Goal: Task Accomplishment & Management: Use online tool/utility

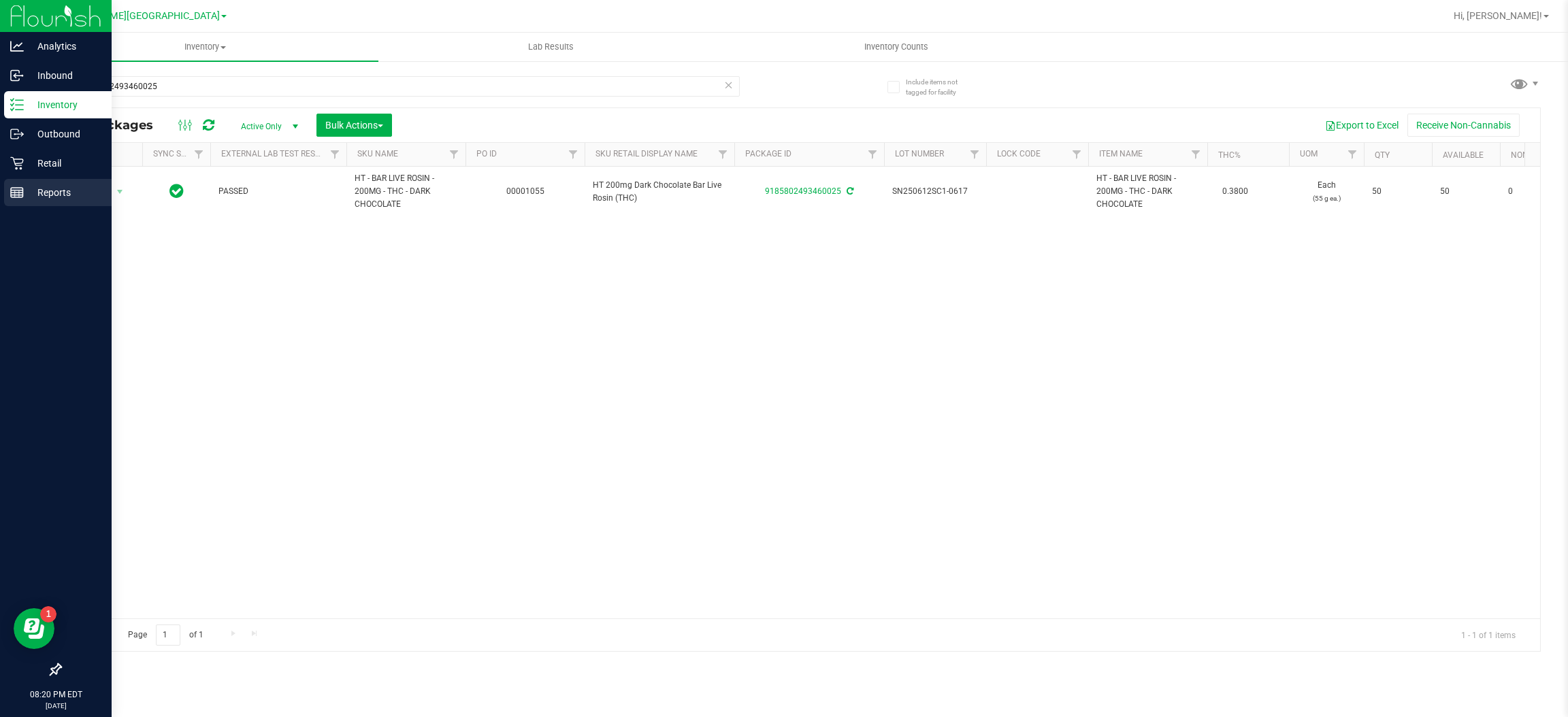
click at [28, 200] on div "Reports" at bounding box center [58, 192] width 107 height 28
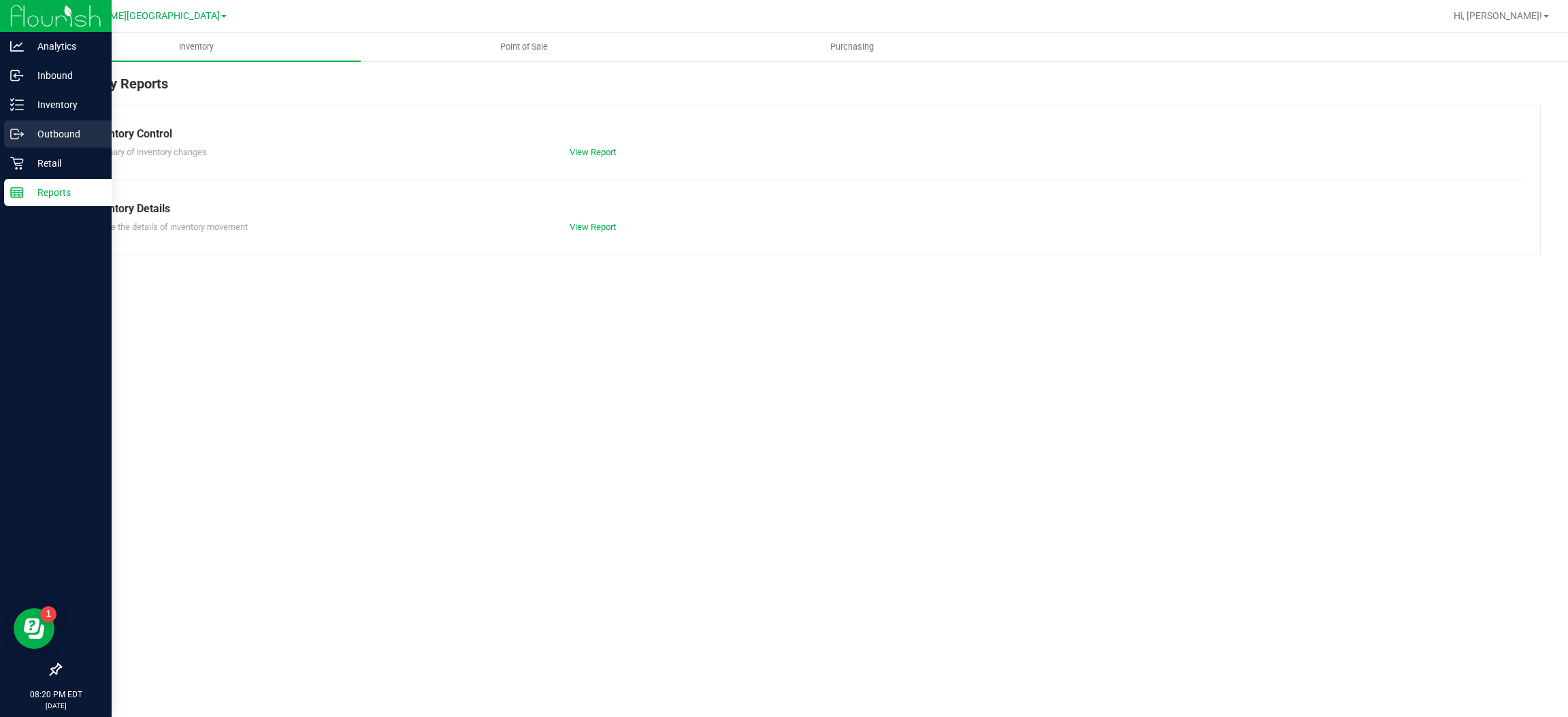
click at [46, 148] on link "Outbound" at bounding box center [56, 135] width 112 height 29
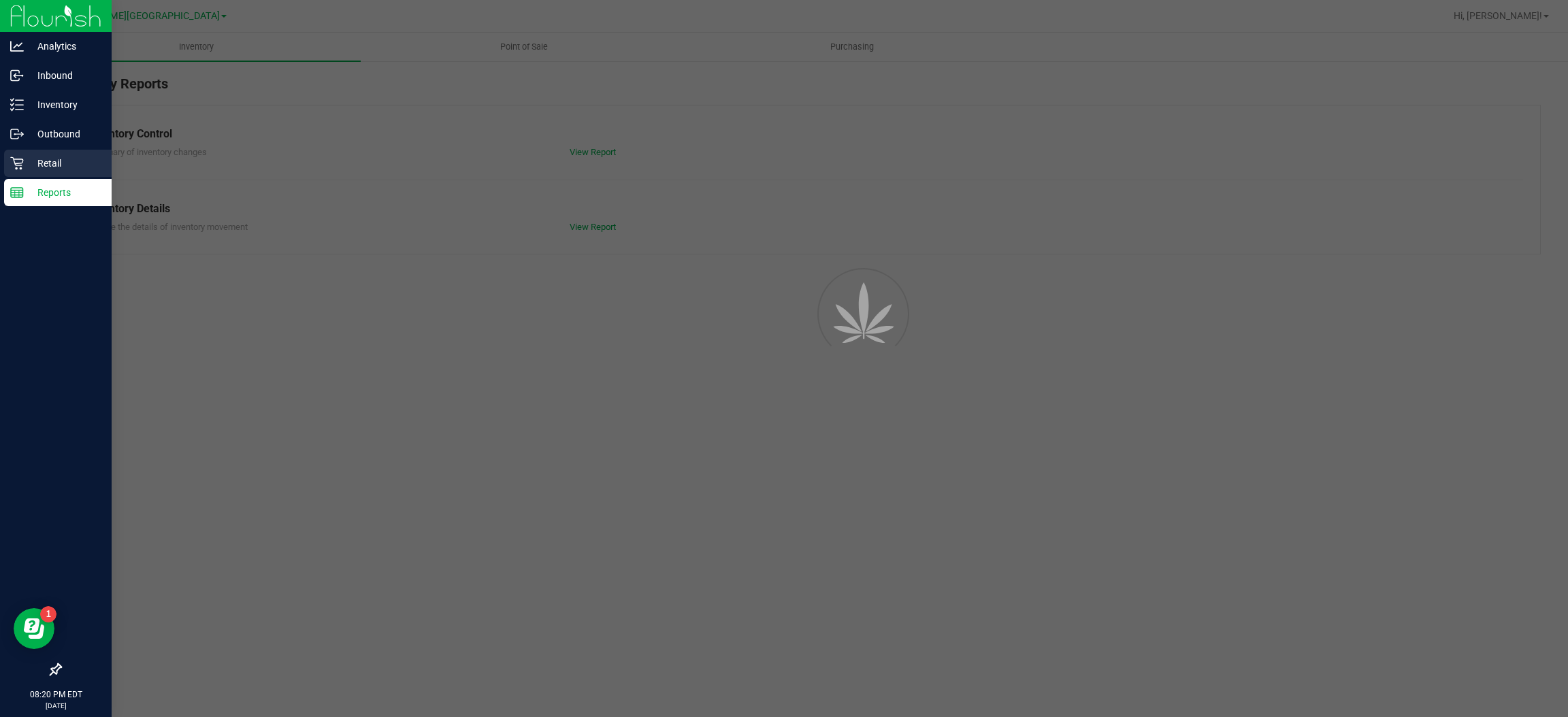
click at [50, 158] on p "Retail" at bounding box center [65, 163] width 82 height 17
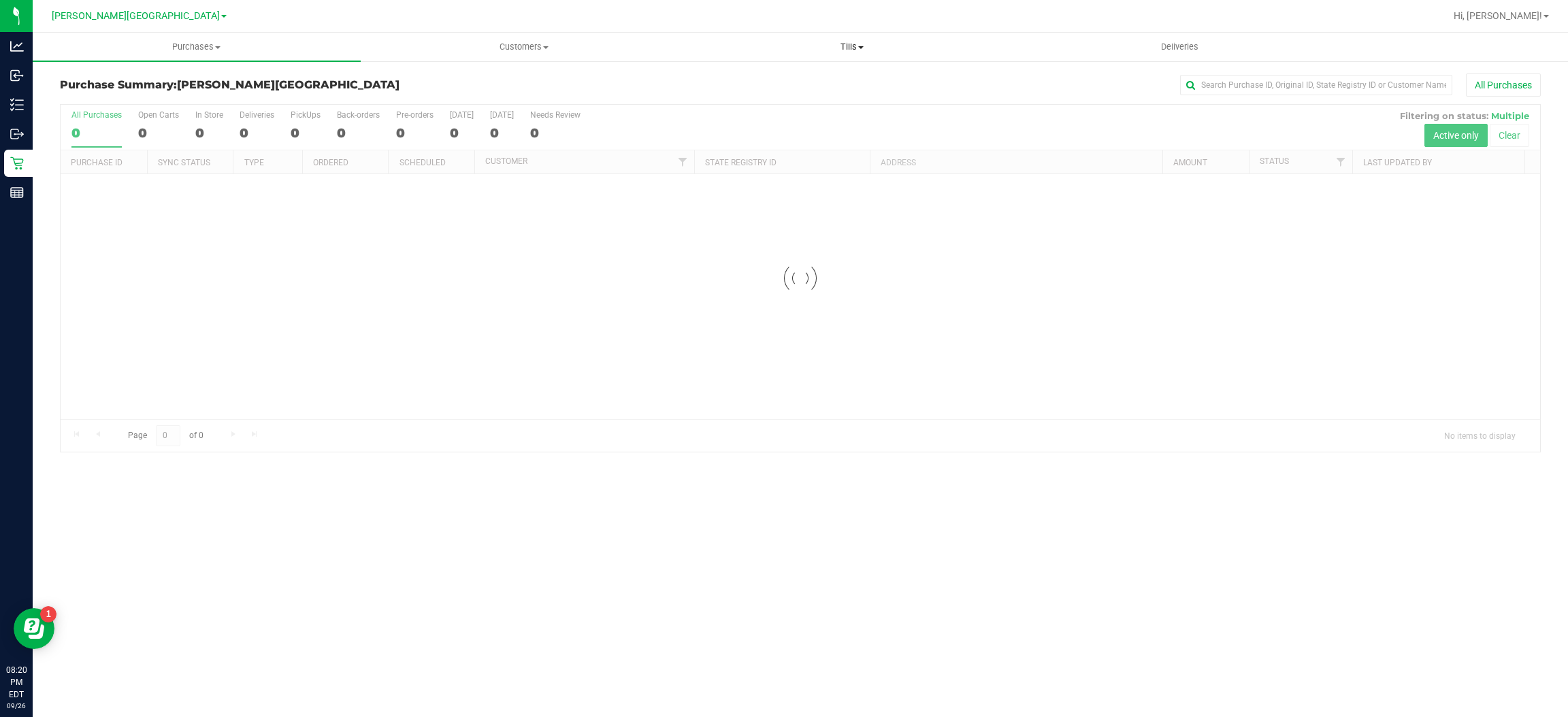
click at [839, 47] on span "Tills" at bounding box center [852, 47] width 327 height 13
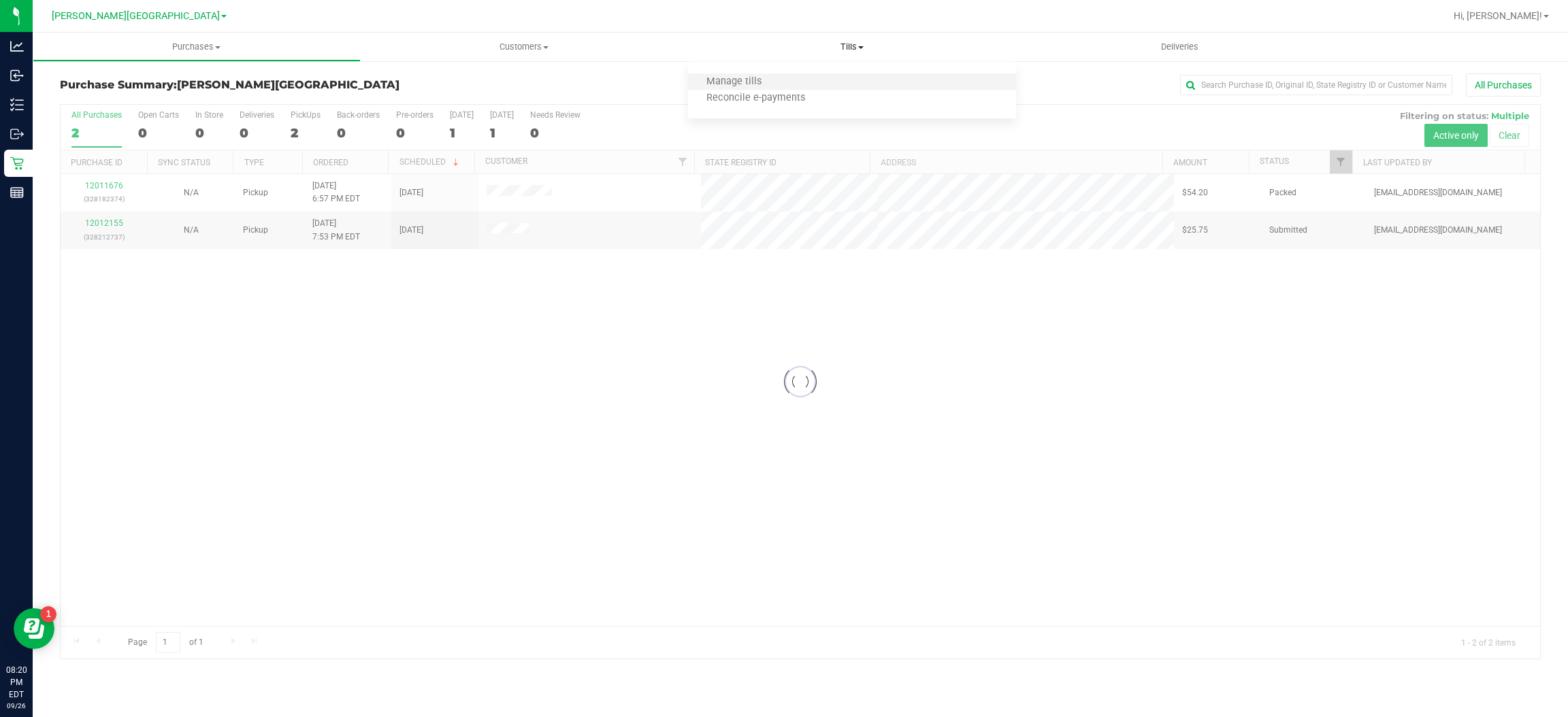
click at [775, 75] on li "Manage tills" at bounding box center [852, 82] width 328 height 17
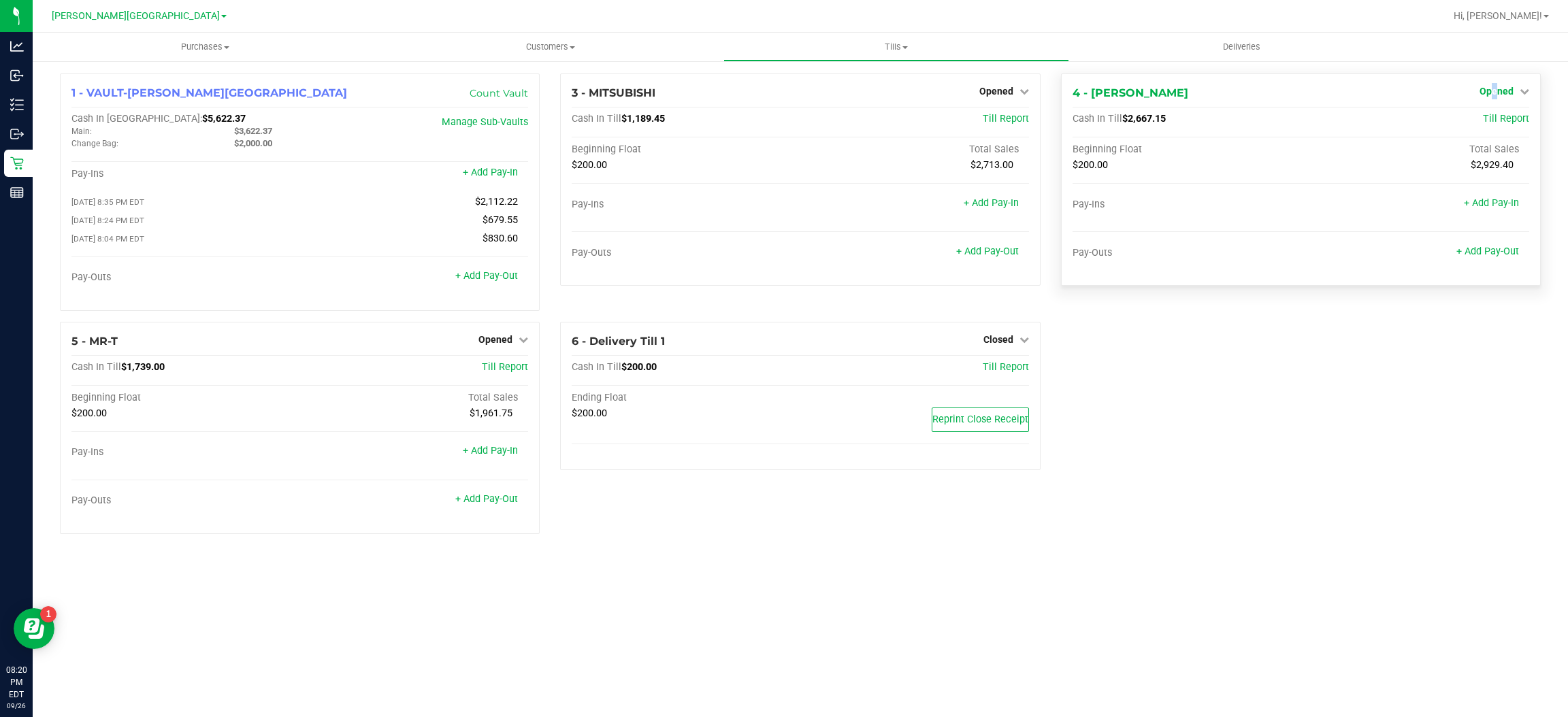
click at [1496, 93] on span "Opened" at bounding box center [1496, 91] width 34 height 11
click at [1481, 117] on link "Close Till" at bounding box center [1497, 120] width 37 height 11
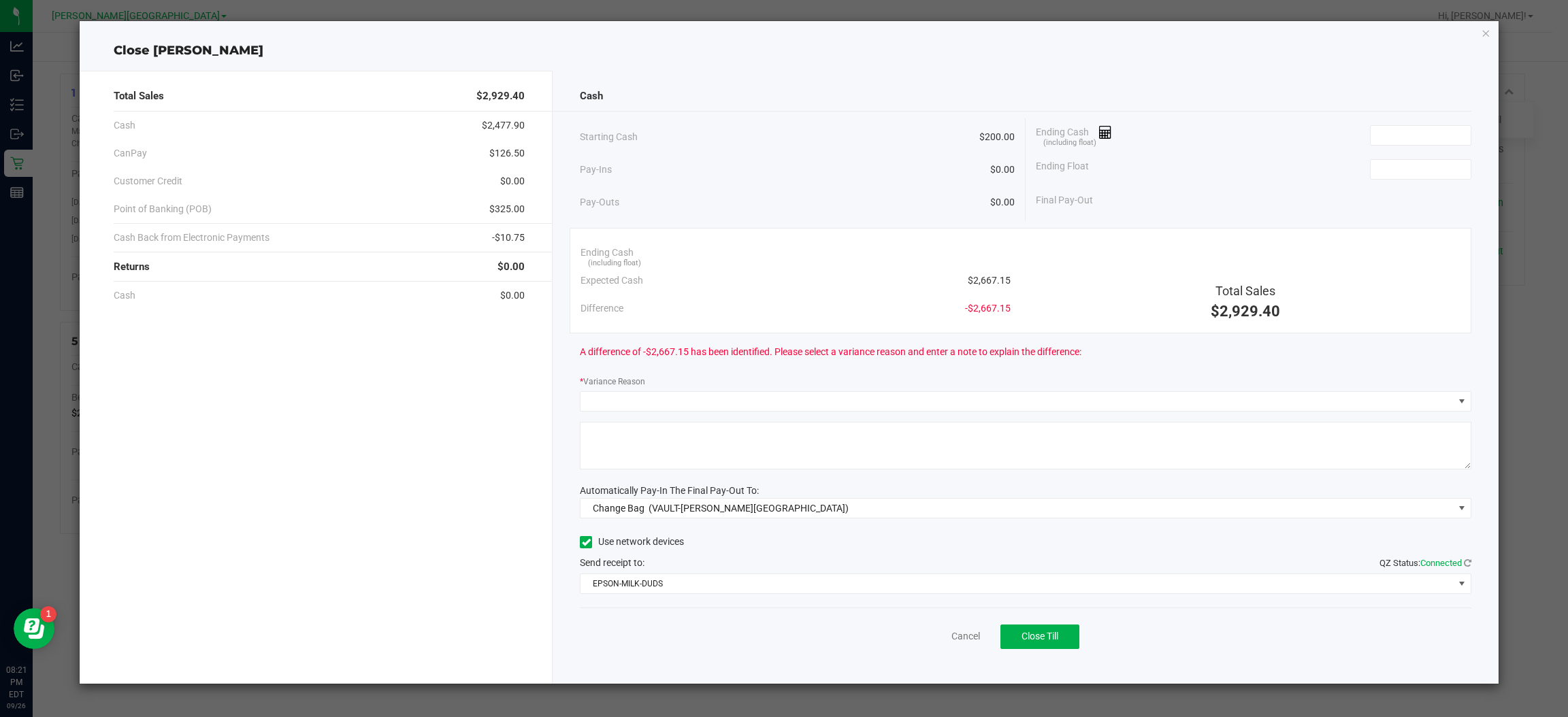
click at [1453, 518] on div "Cash Starting Cash $200.00 Pay-Ins $0.00 Pay-Outs $0.00 Ending Cash (including …" at bounding box center [1025, 377] width 946 height 613
click at [1451, 516] on span "Change Bag (VAULT-[PERSON_NAME][GEOGRAPHIC_DATA])" at bounding box center [1017, 508] width 873 height 19
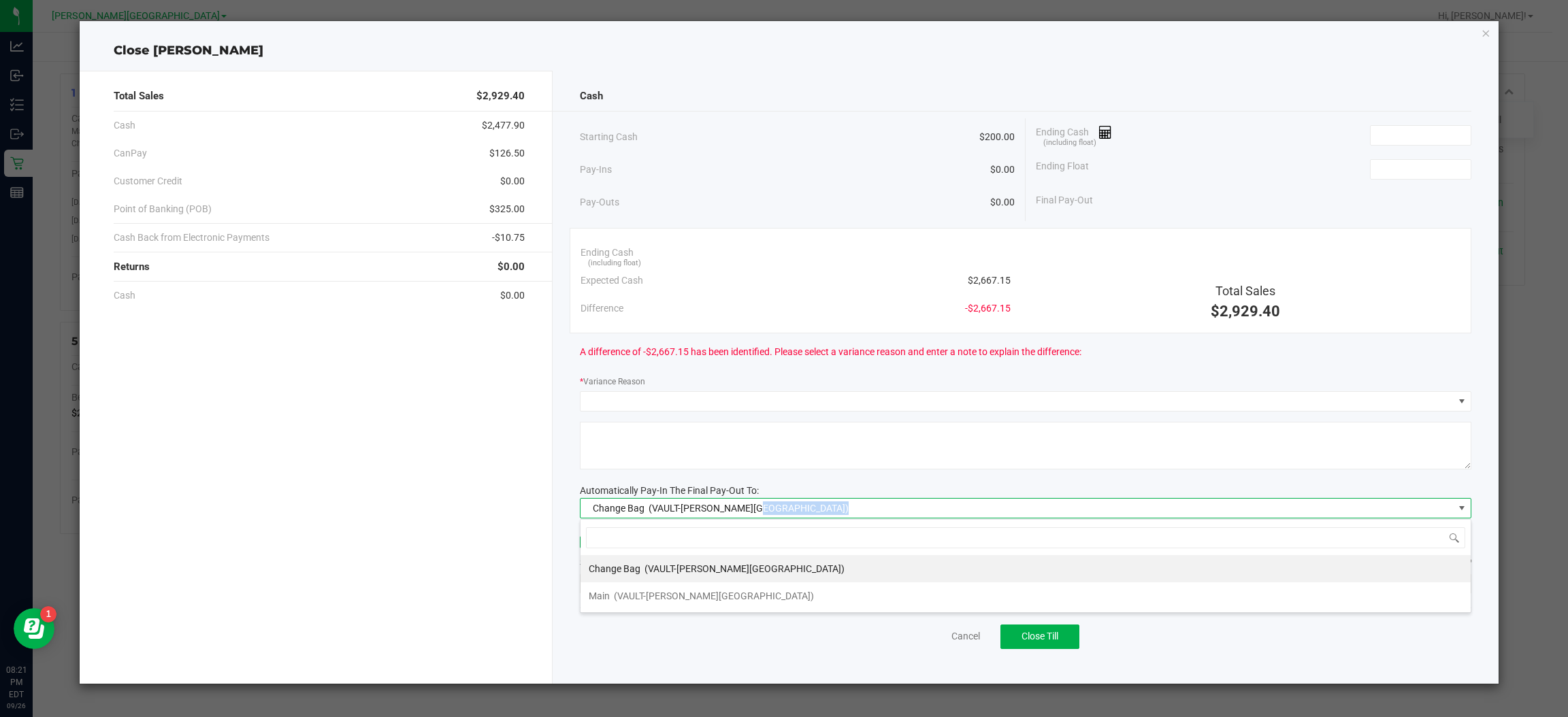
click at [1451, 516] on span "Change Bag (VAULT-[PERSON_NAME][GEOGRAPHIC_DATA])" at bounding box center [1017, 508] width 873 height 19
click at [1442, 504] on span "Change Bag (VAULT-[PERSON_NAME][GEOGRAPHIC_DATA])" at bounding box center [1017, 508] width 873 height 19
click at [700, 590] on div "Main (VAULT-[PERSON_NAME][GEOGRAPHIC_DATA])" at bounding box center [701, 596] width 225 height 24
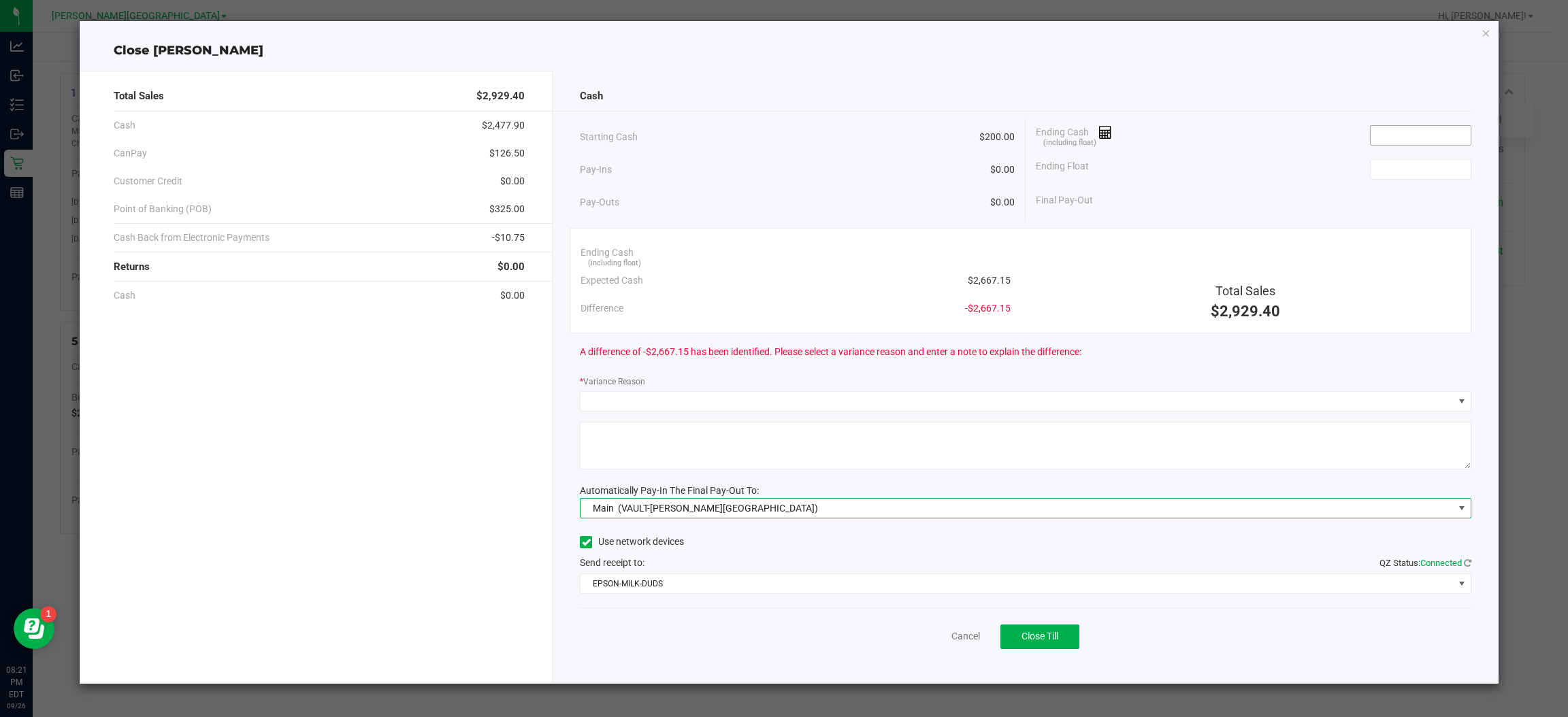
click at [1438, 136] on input at bounding box center [1420, 136] width 100 height 19
click at [1383, 134] on input "1667.15" at bounding box center [1420, 136] width 100 height 19
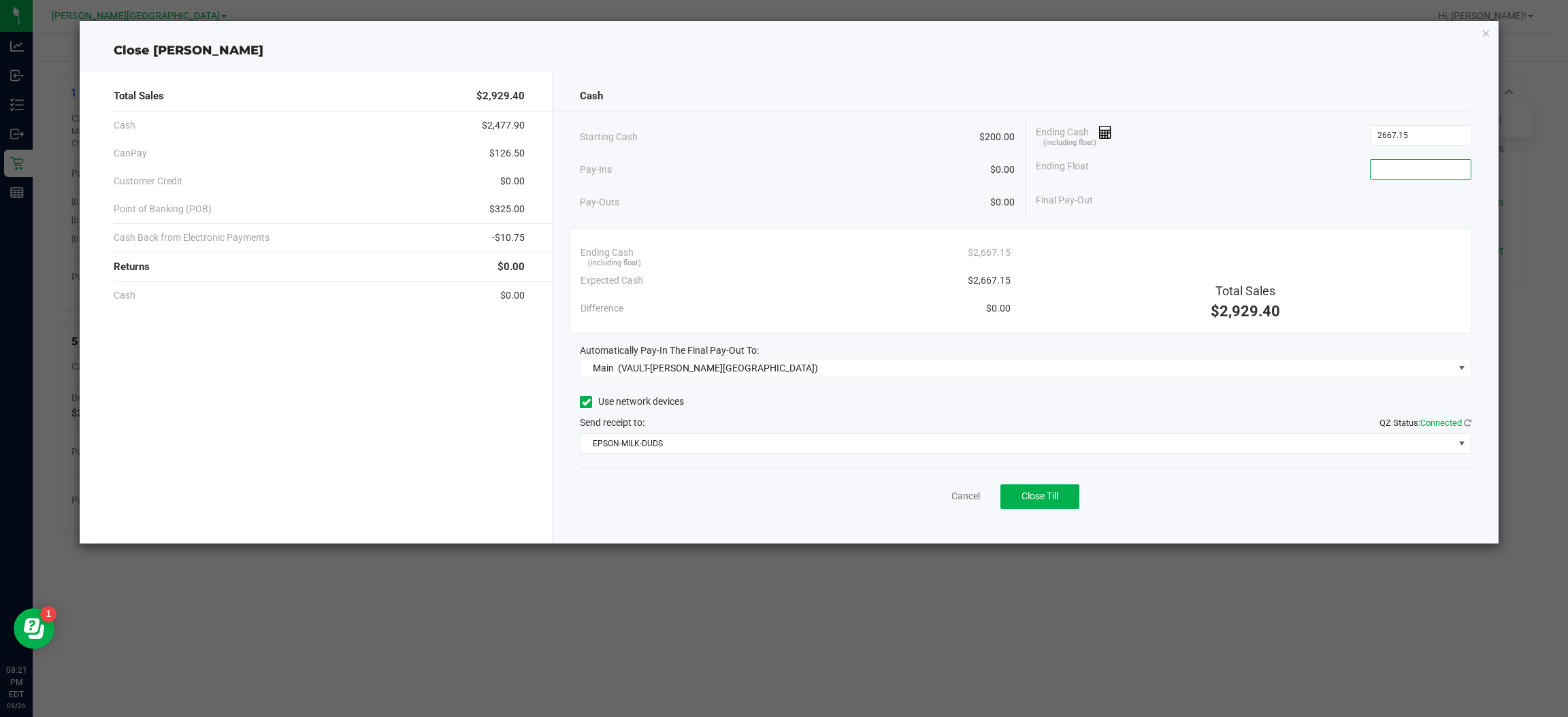
type input "$2,667.15"
click at [1405, 162] on input at bounding box center [1420, 169] width 100 height 19
type input "$200.00"
click at [1389, 199] on div "Final Pay-Out $2,467.15" at bounding box center [1253, 200] width 436 height 28
click at [1484, 32] on icon "button" at bounding box center [1486, 32] width 9 height 17
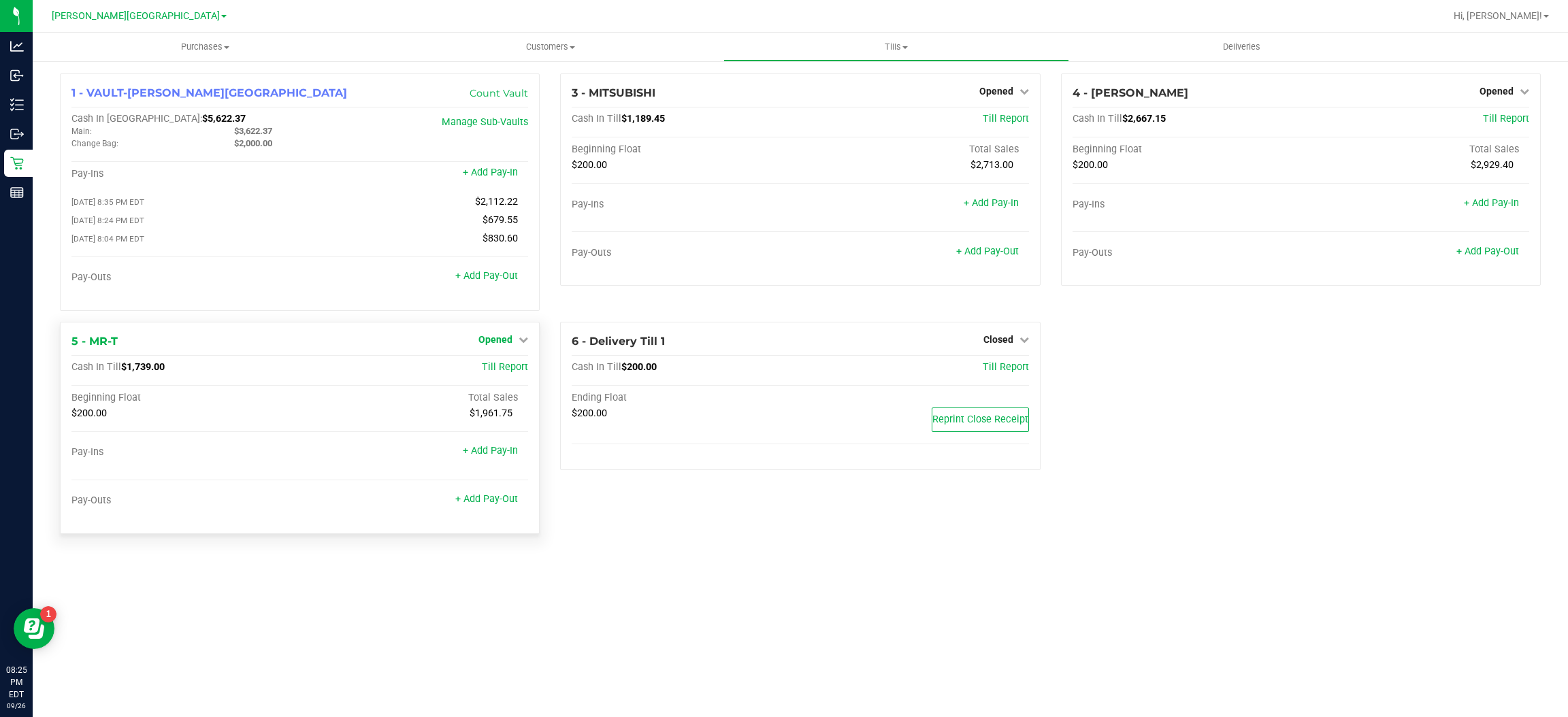
click at [503, 337] on span "Opened" at bounding box center [495, 340] width 34 height 11
click at [501, 372] on link "Close Till" at bounding box center [497, 367] width 37 height 11
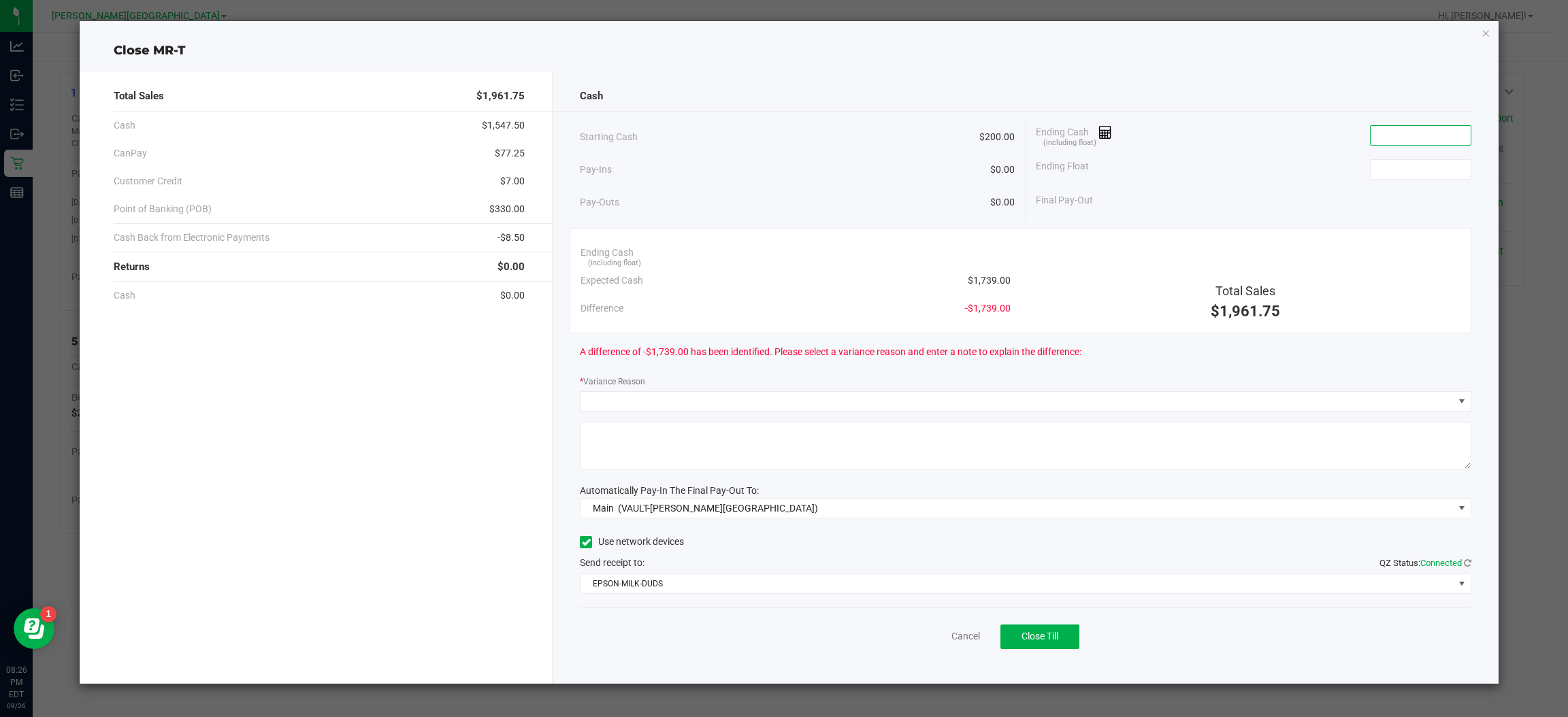
click at [1411, 138] on input at bounding box center [1420, 136] width 100 height 19
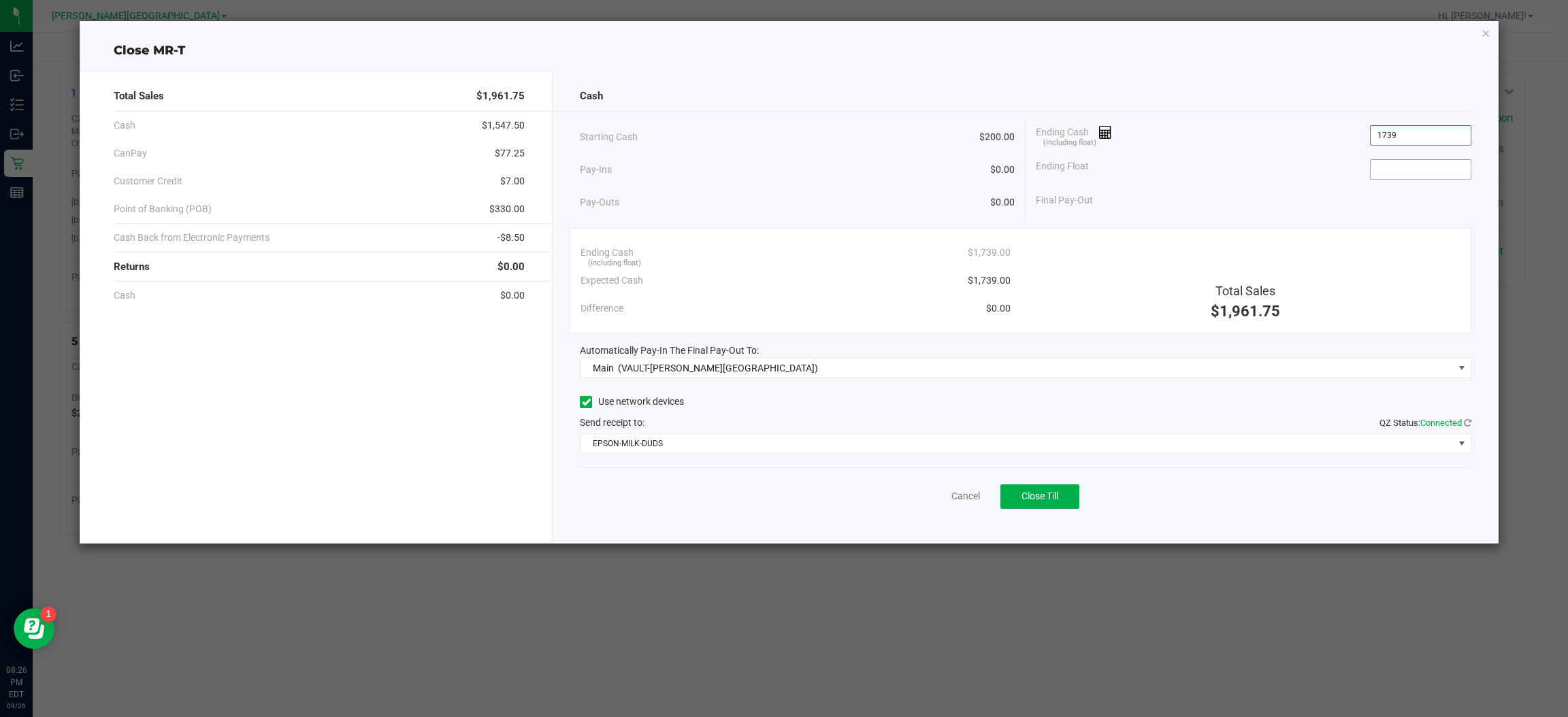
type input "$1,739.00"
click at [1401, 171] on input at bounding box center [1420, 169] width 100 height 19
type input "$200.00"
click at [1055, 501] on span "Close Till" at bounding box center [1039, 496] width 37 height 11
click at [1484, 28] on icon "button" at bounding box center [1486, 32] width 9 height 17
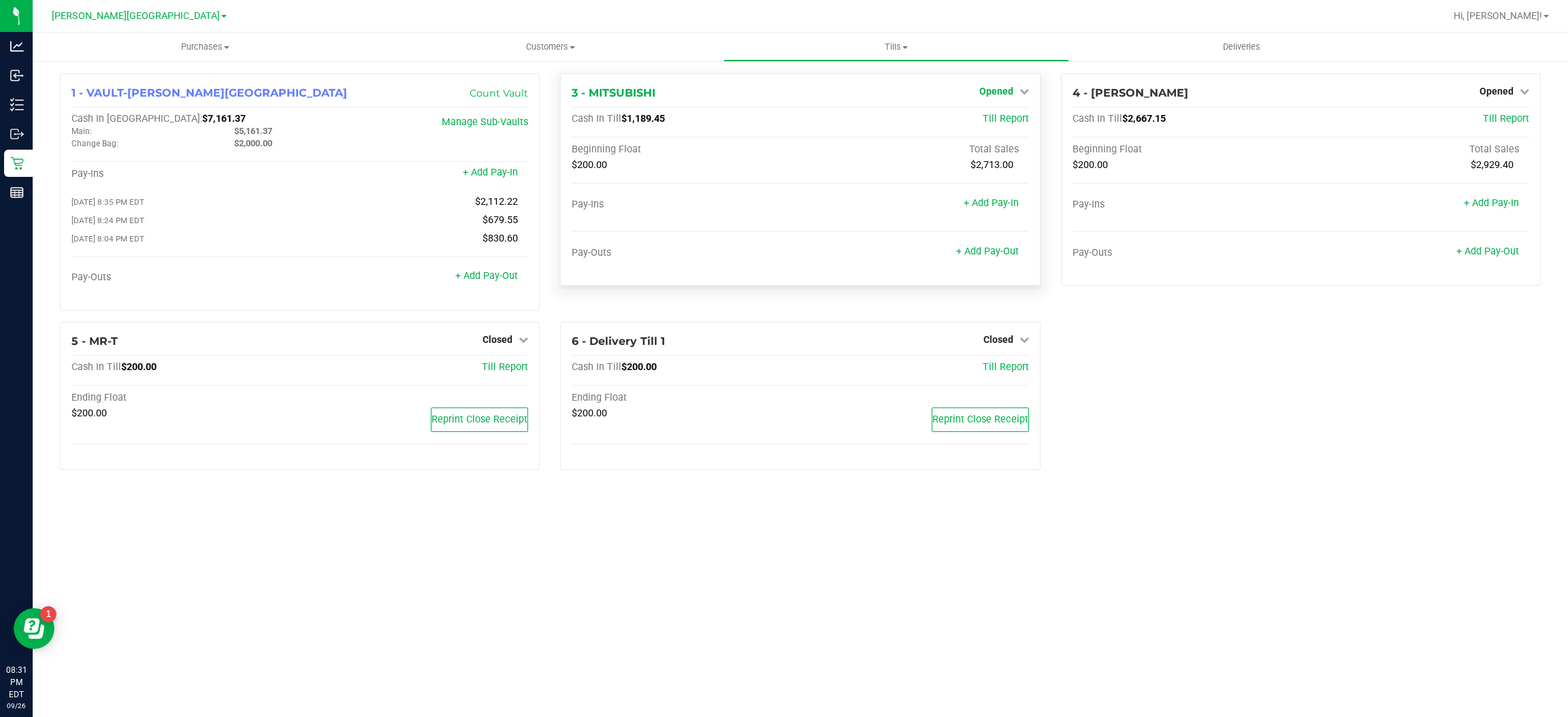
click at [1013, 96] on link "Opened" at bounding box center [1004, 91] width 50 height 11
click at [997, 117] on link "Close Till" at bounding box center [998, 120] width 37 height 11
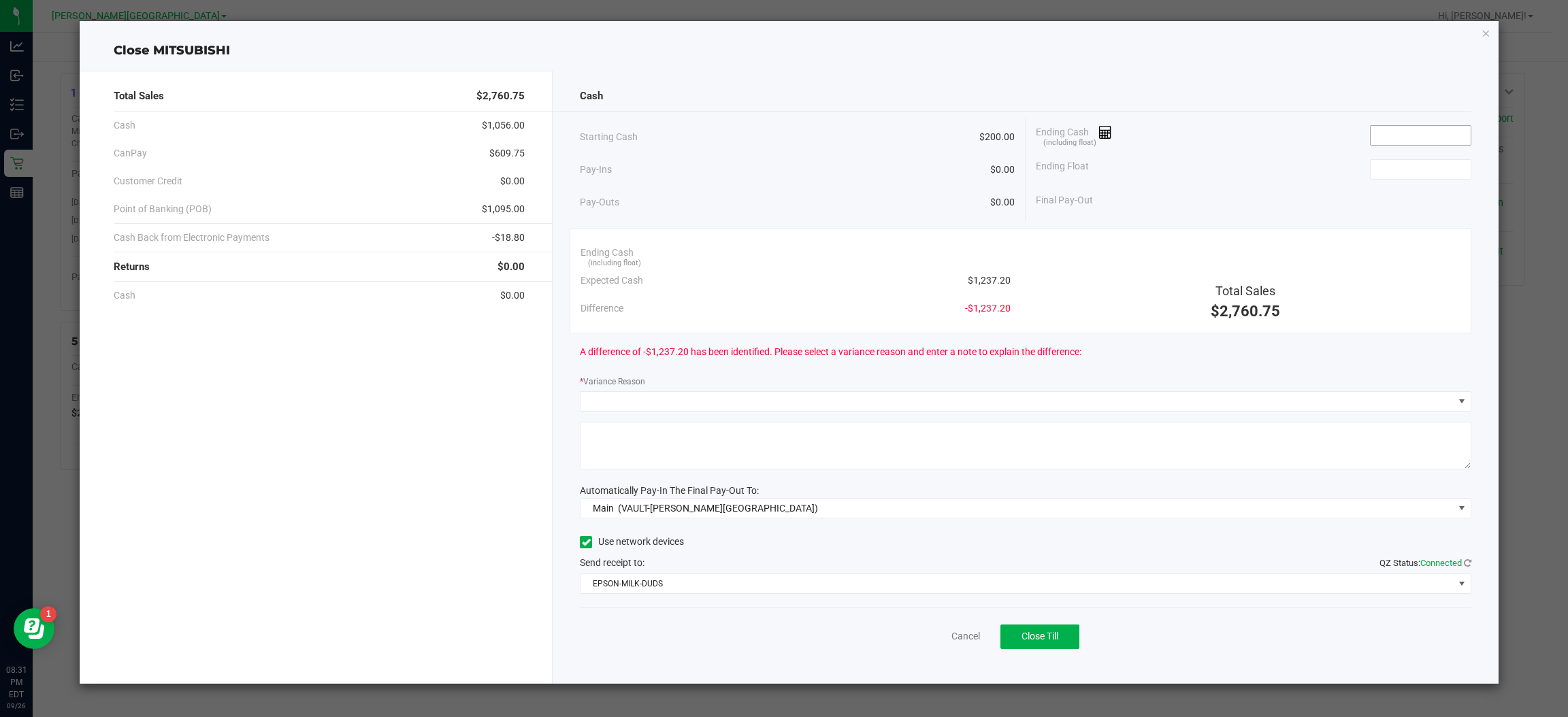
click at [1395, 128] on input at bounding box center [1420, 136] width 100 height 19
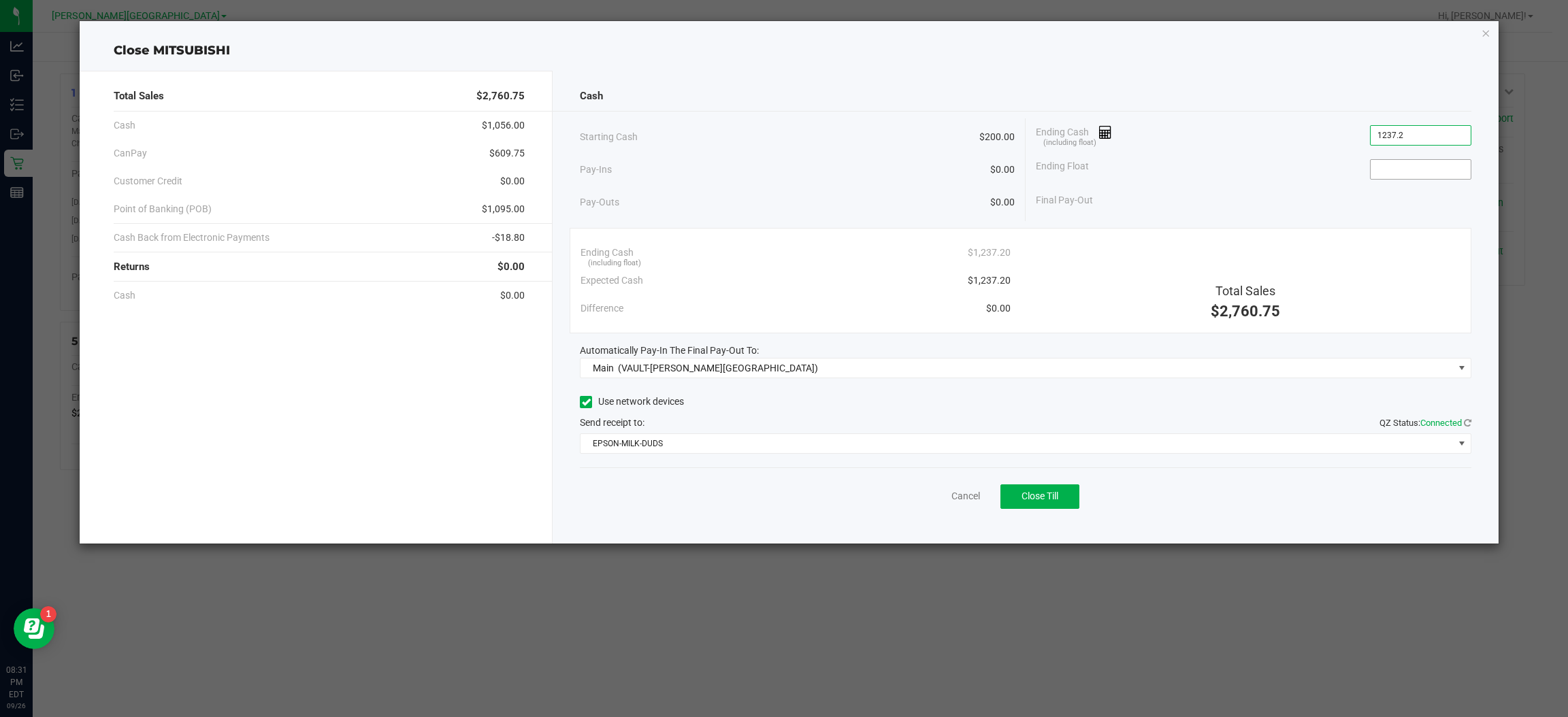
type input "$1,237.20"
click at [1444, 163] on input at bounding box center [1420, 169] width 100 height 19
type input "$200.00"
click at [1305, 202] on div "Final Pay-Out $1,037.20" at bounding box center [1253, 200] width 436 height 28
click at [1040, 498] on span "Close Till" at bounding box center [1039, 496] width 37 height 11
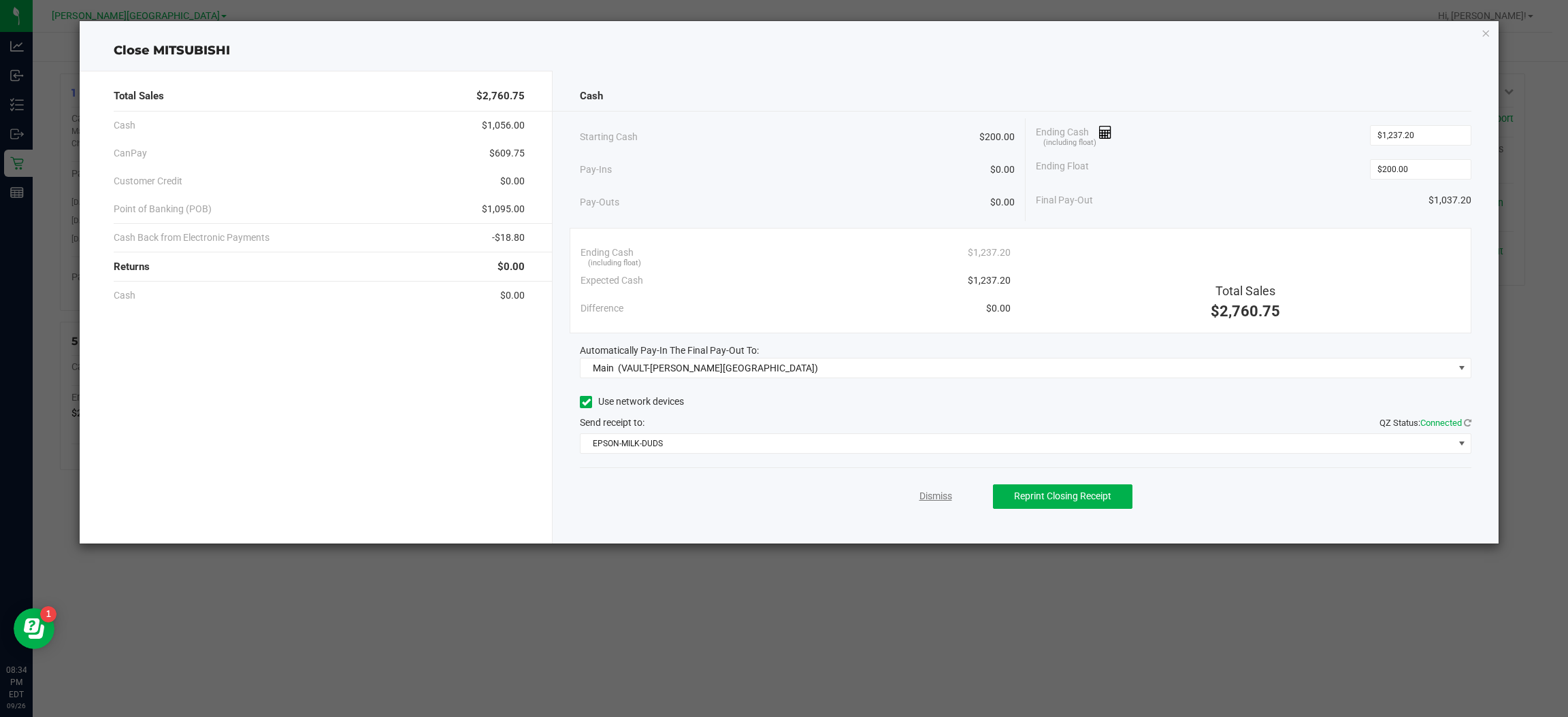
click at [937, 494] on link "Dismiss" at bounding box center [935, 496] width 32 height 14
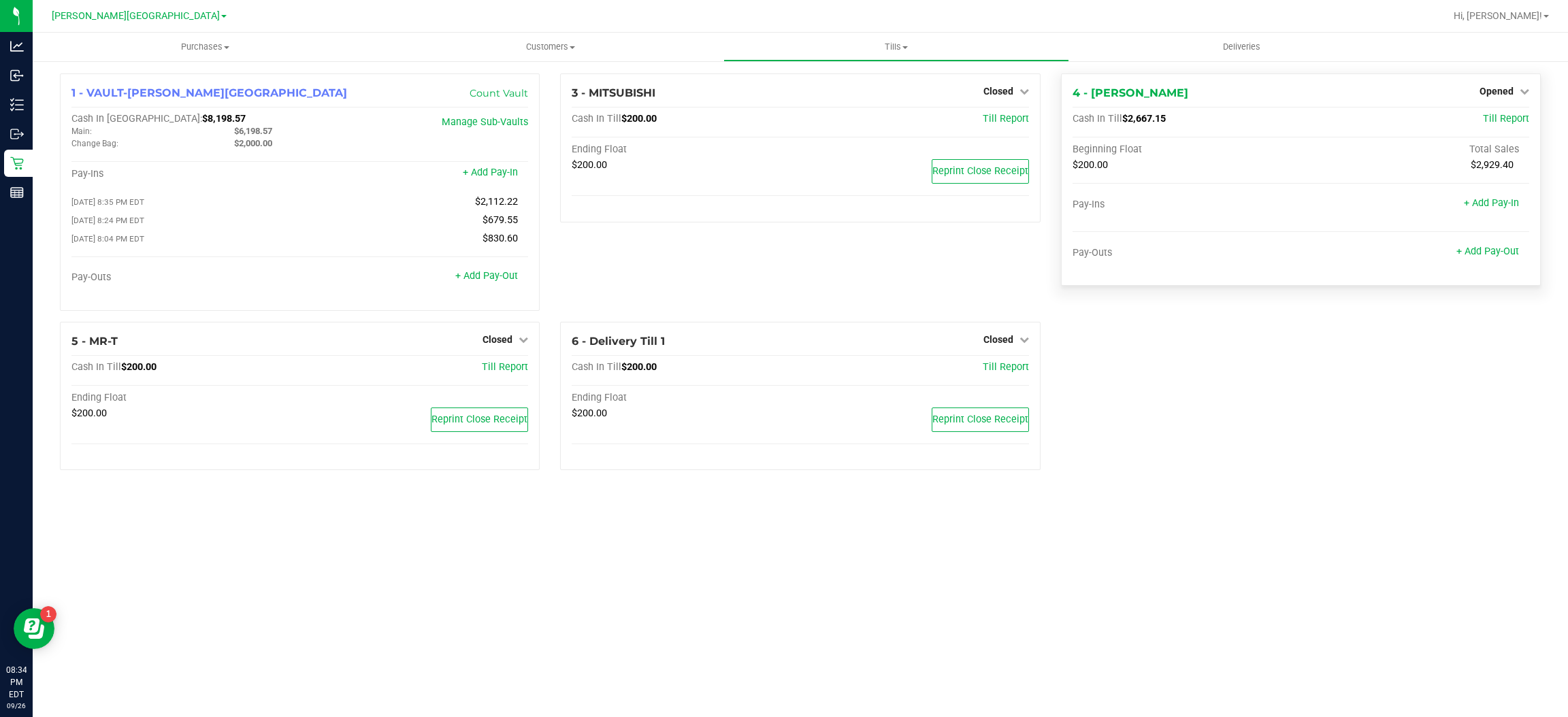
click at [1499, 97] on div "Opened" at bounding box center [1503, 91] width 50 height 17
click at [1501, 90] on span "Opened" at bounding box center [1496, 91] width 34 height 11
click at [1505, 121] on link "Close Till" at bounding box center [1497, 120] width 37 height 11
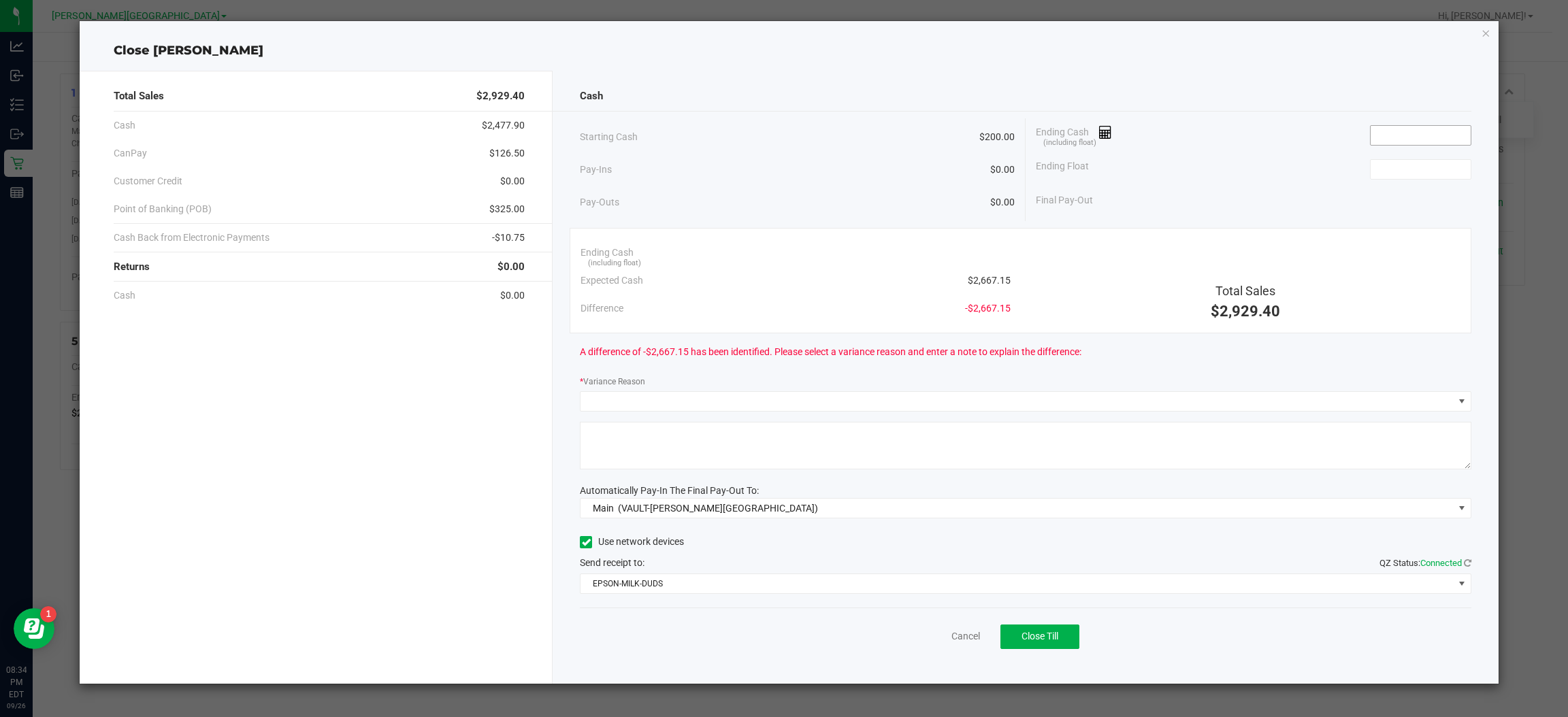
click at [1425, 140] on input at bounding box center [1420, 136] width 100 height 19
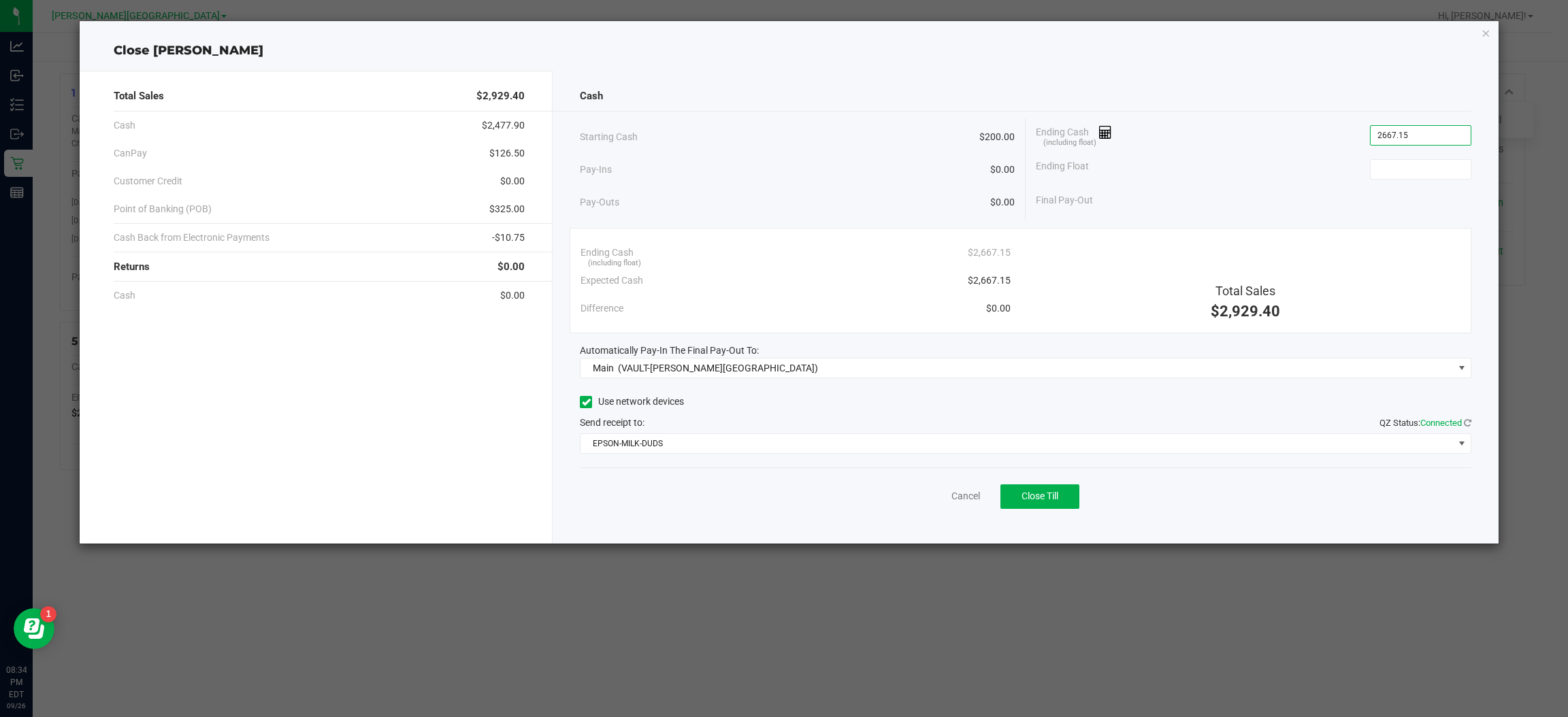
type input "$2,667.15"
click at [1415, 187] on div "Final Pay-Out" at bounding box center [1253, 200] width 436 height 28
click at [1423, 170] on input at bounding box center [1420, 169] width 100 height 19
type input "$200.00"
click at [1403, 210] on div "Final Pay-Out $2,467.15" at bounding box center [1253, 200] width 436 height 28
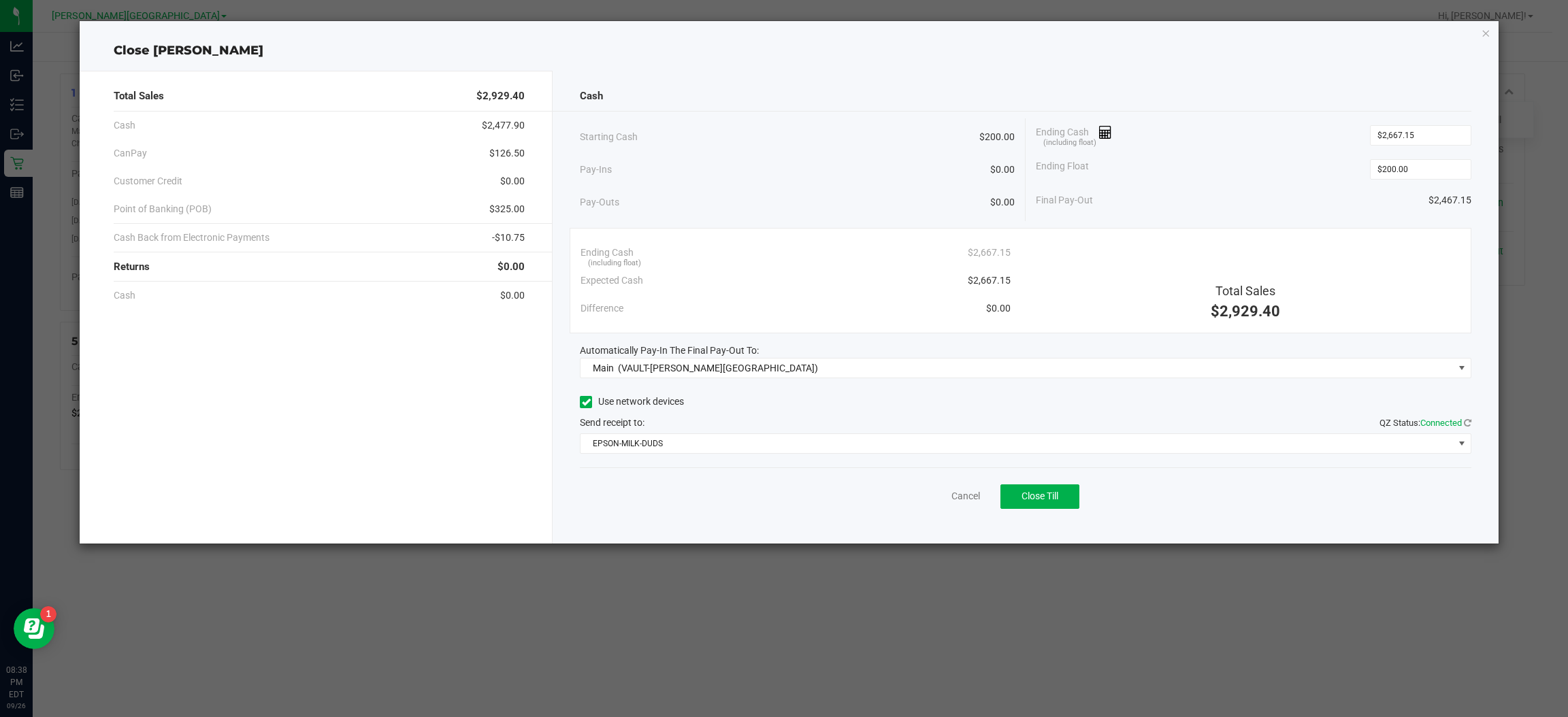
click at [1035, 511] on div "Cancel Close Till" at bounding box center [1025, 493] width 891 height 52
click at [1042, 503] on button "Close Till" at bounding box center [1039, 496] width 79 height 24
click at [941, 493] on link "Dismiss" at bounding box center [935, 496] width 32 height 14
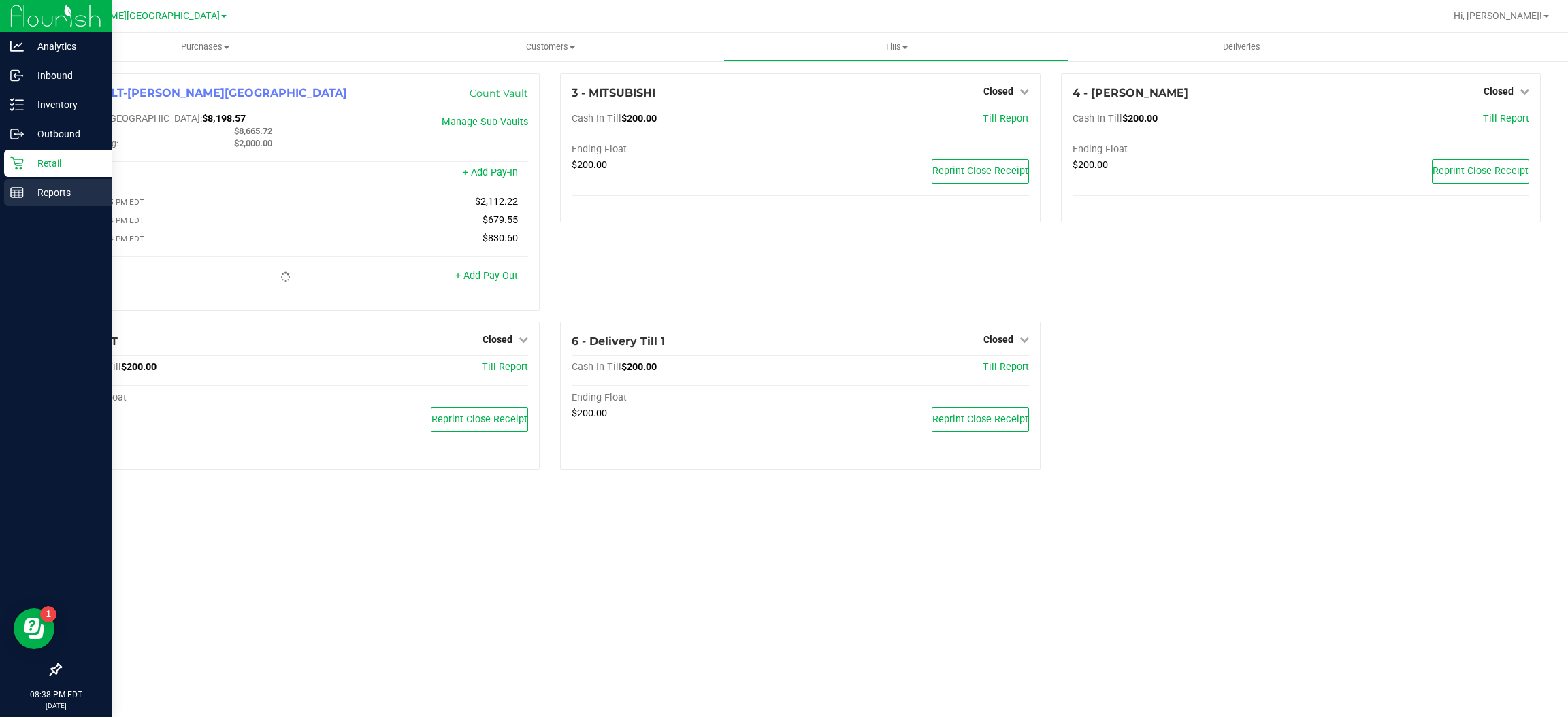
click at [42, 191] on p "Reports" at bounding box center [65, 192] width 82 height 17
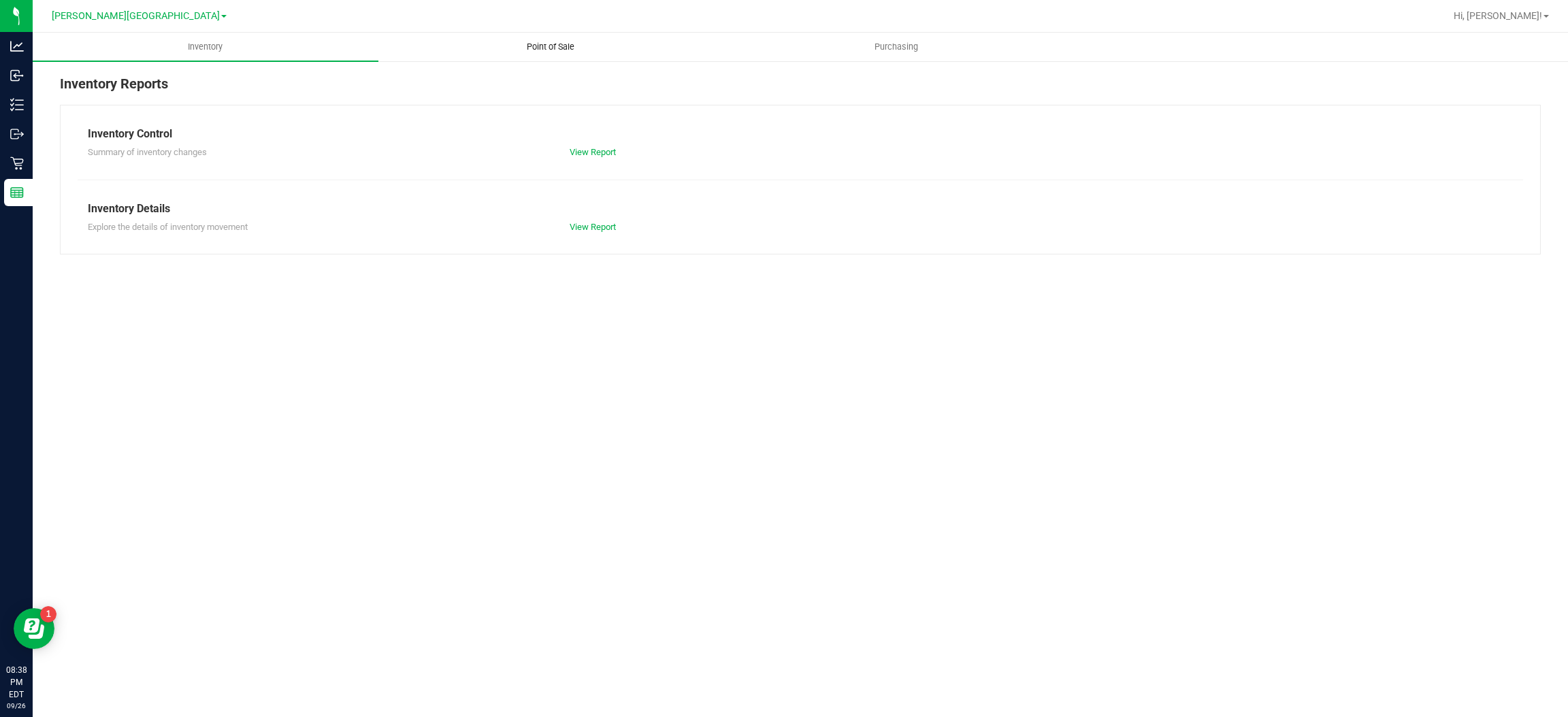
click at [556, 39] on uib-tab-heading "Point of Sale" at bounding box center [551, 46] width 344 height 28
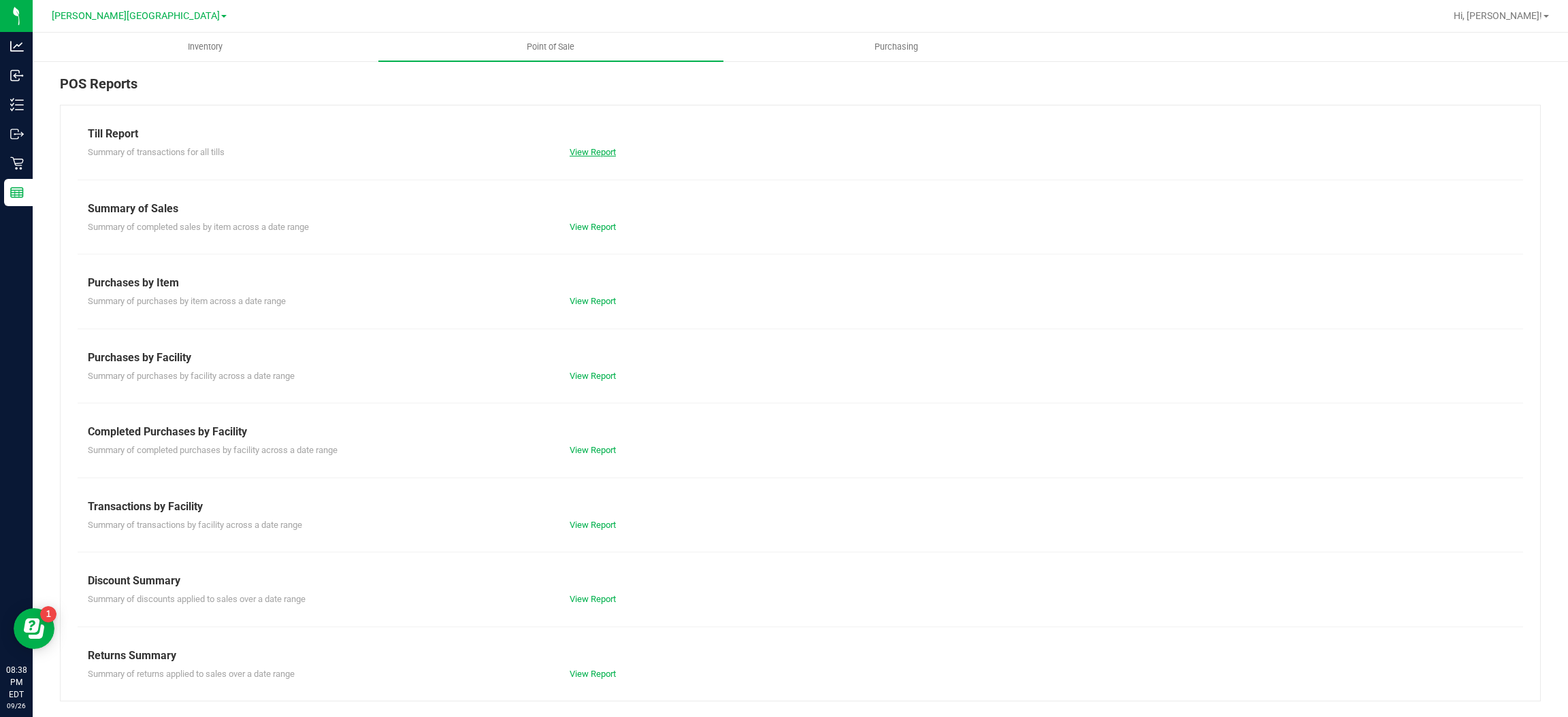
click at [600, 147] on link "View Report" at bounding box center [593, 152] width 46 height 10
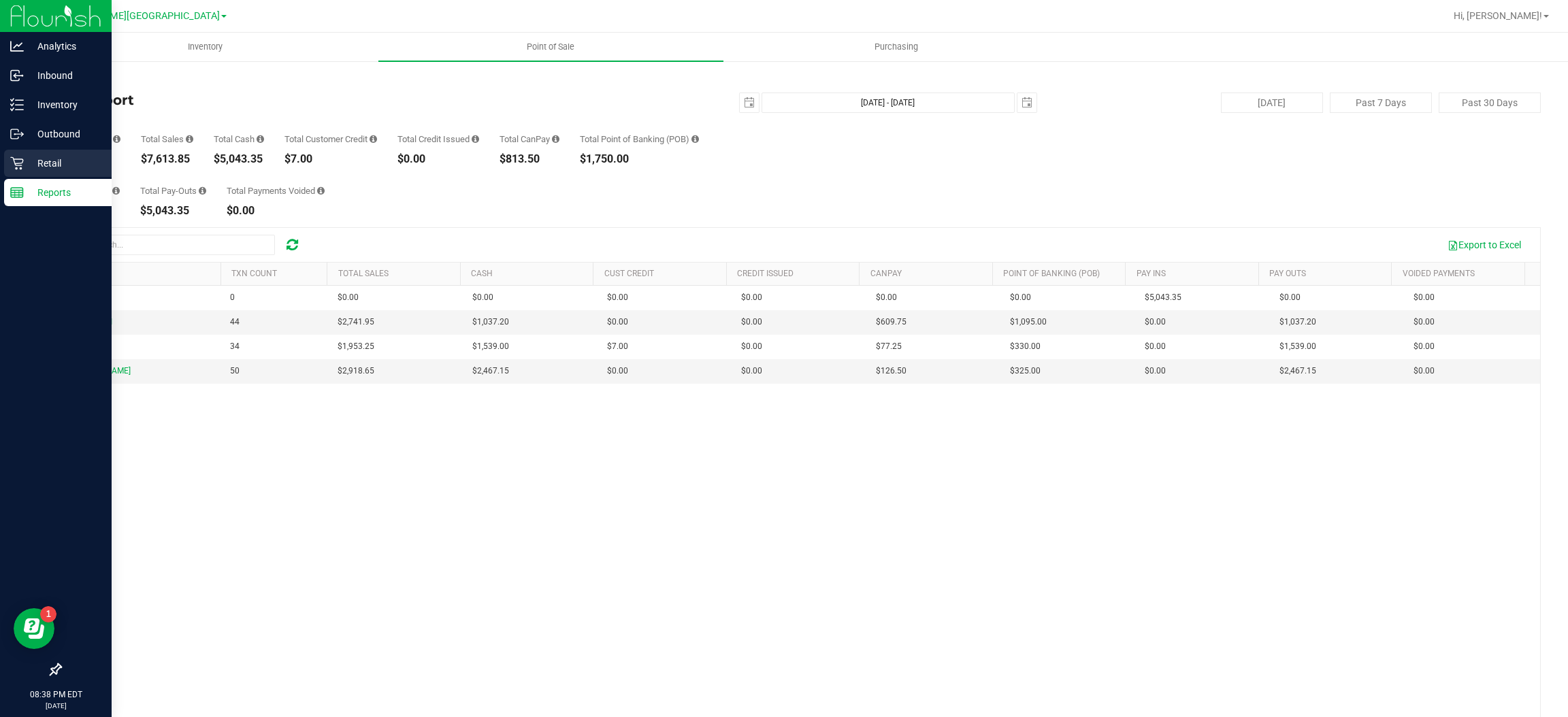
click at [54, 162] on p "Retail" at bounding box center [65, 163] width 82 height 17
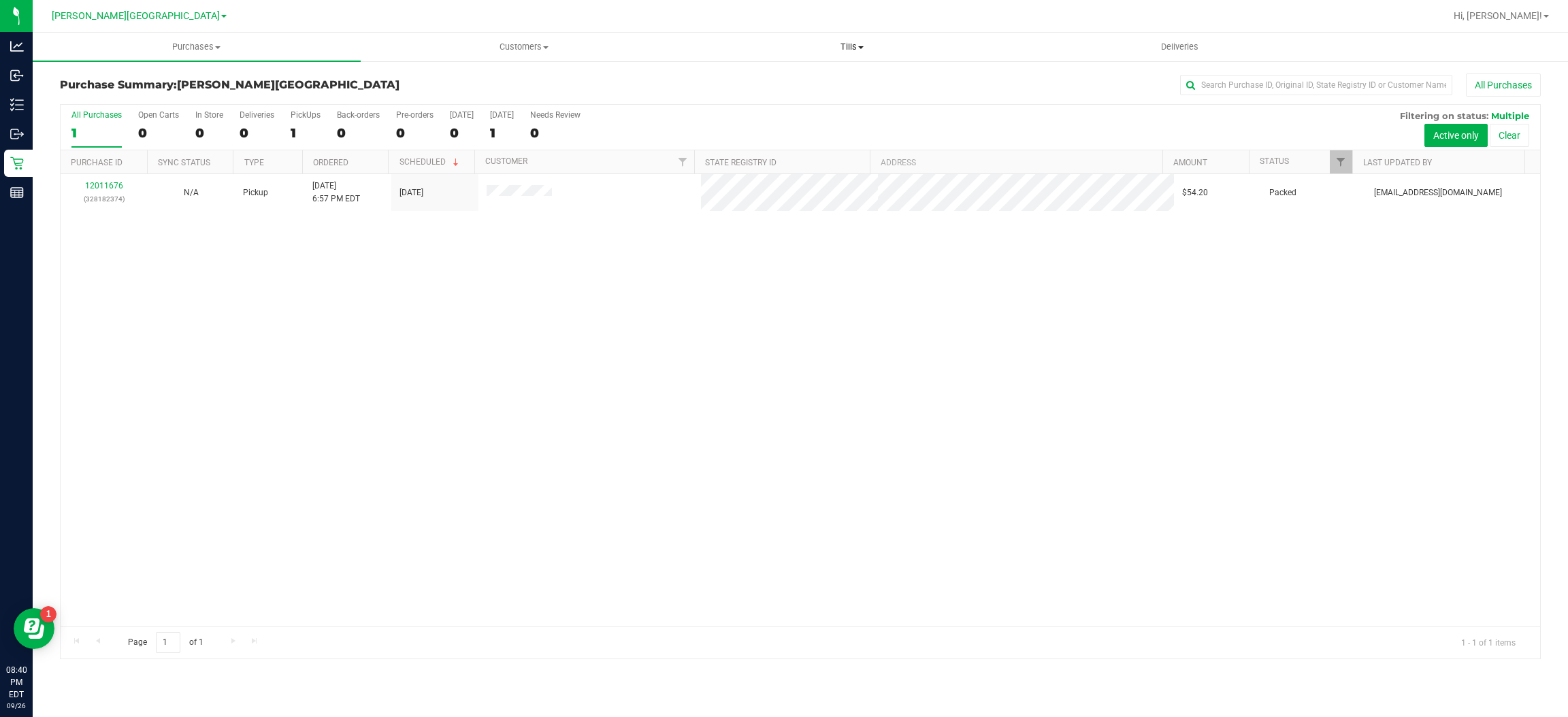
click at [854, 38] on uib-tab-heading "Tills Manage tills Reconcile e-payments" at bounding box center [852, 46] width 327 height 28
click at [819, 102] on span "Reconcile e-payments" at bounding box center [756, 98] width 136 height 12
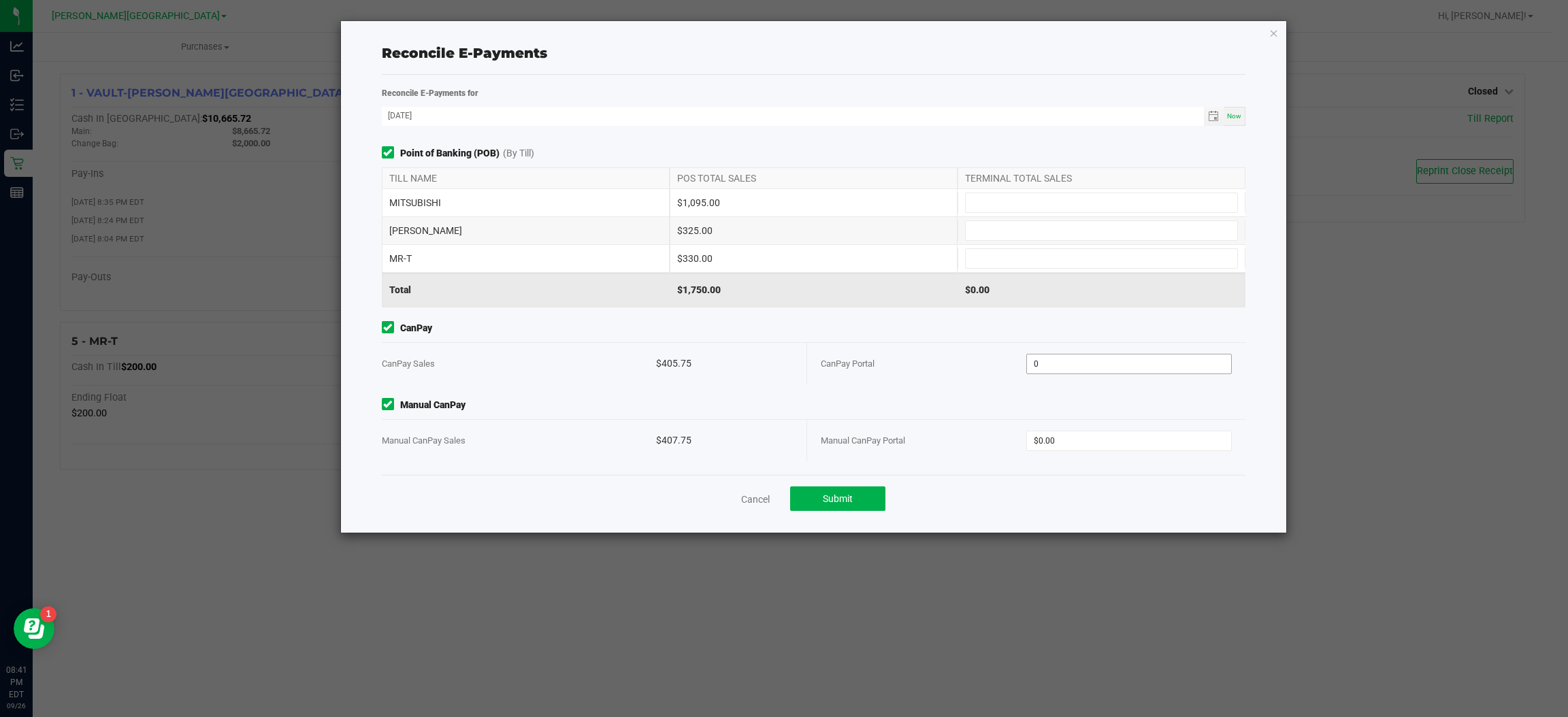
click at [1085, 366] on input "0" at bounding box center [1128, 364] width 204 height 19
type input "$405.75"
click at [1081, 443] on input "0" at bounding box center [1128, 441] width 204 height 19
type input "$407.75"
click at [1055, 212] on input at bounding box center [1101, 202] width 272 height 19
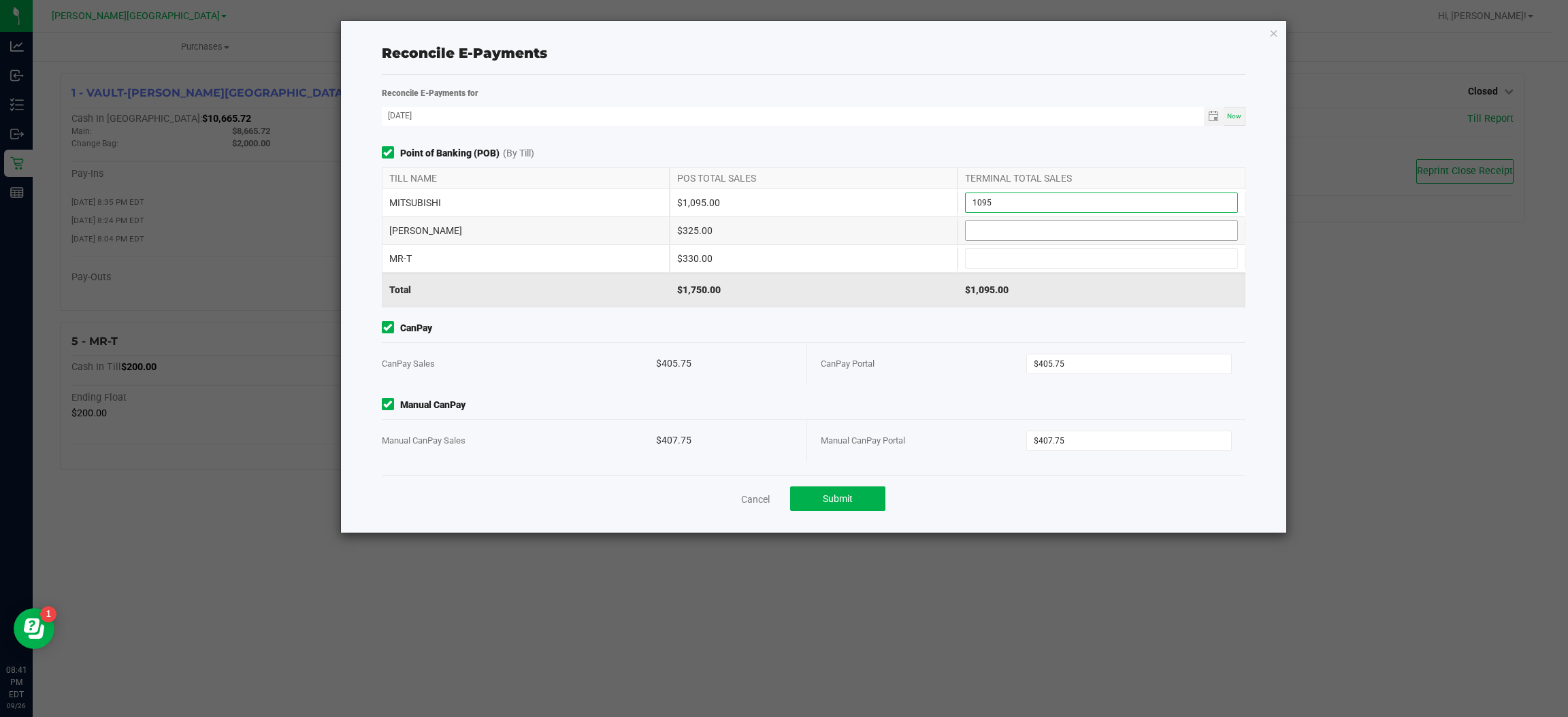
type input "$1,095.00"
click at [1049, 221] on span at bounding box center [1102, 231] width 273 height 20
click at [1048, 227] on input at bounding box center [1101, 231] width 272 height 19
type input "$325.00"
click at [1052, 247] on div "MR-T $330.00" at bounding box center [813, 258] width 864 height 28
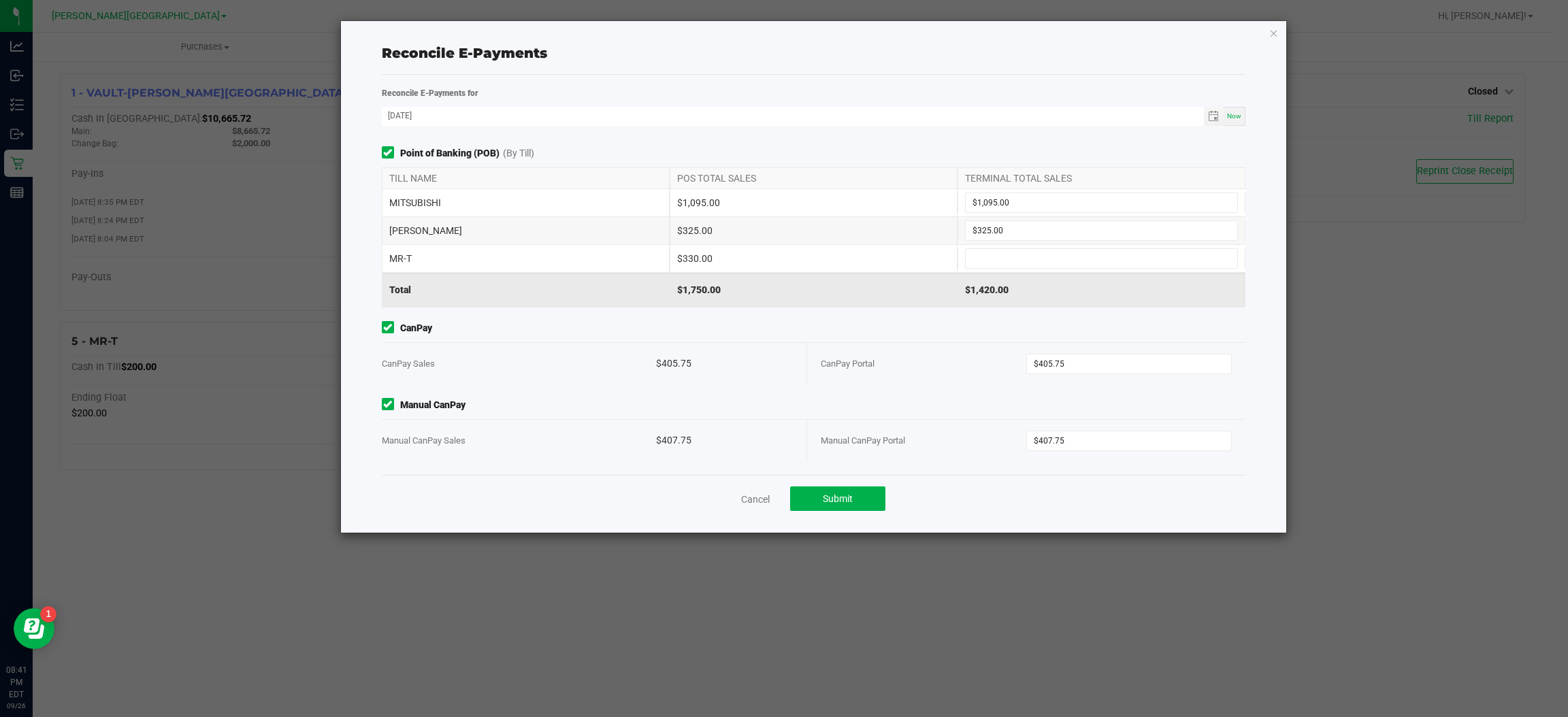
click at [1050, 244] on div "NASH-TAYLOR $325.00 $325.00" at bounding box center [813, 230] width 864 height 28
click at [1047, 251] on input at bounding box center [1101, 258] width 272 height 19
type input "$330.00"
click at [854, 503] on button "Submit" at bounding box center [838, 498] width 95 height 24
